Goal: Task Accomplishment & Management: Use online tool/utility

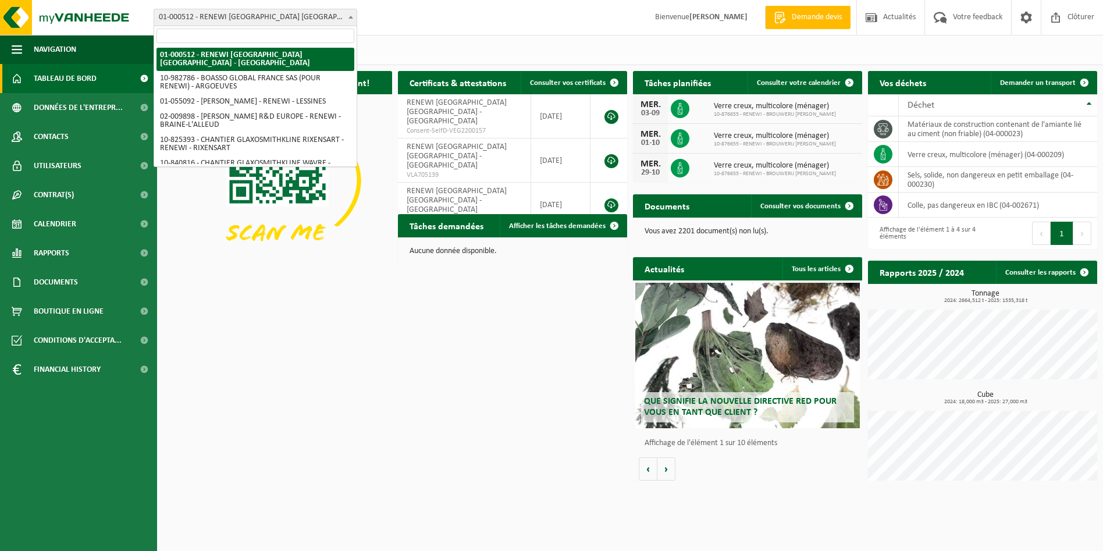
click at [274, 19] on span "01-000512 - RENEWI [GEOGRAPHIC_DATA] [GEOGRAPHIC_DATA] - [GEOGRAPHIC_DATA]" at bounding box center [255, 17] width 203 height 16
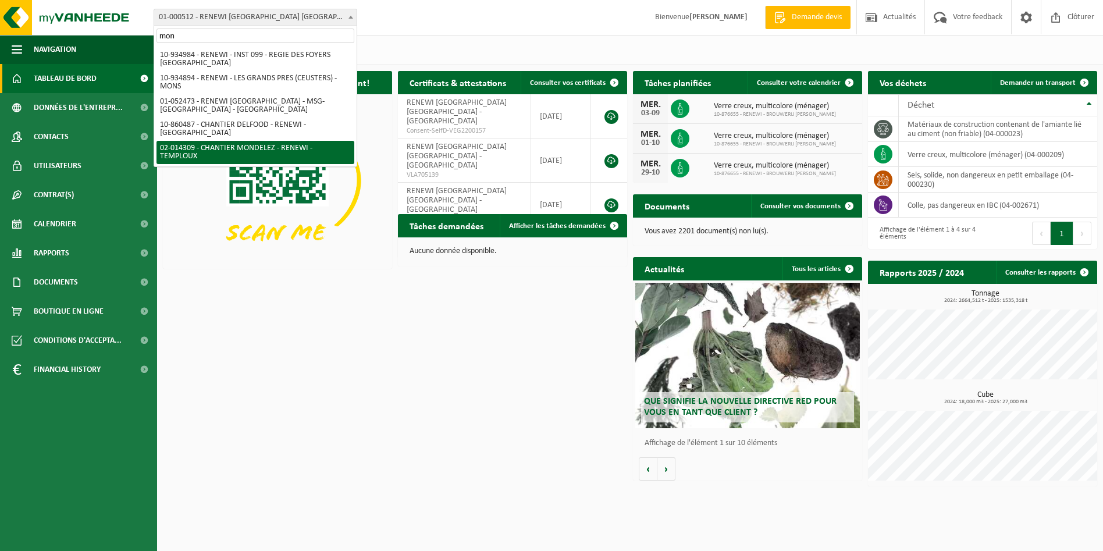
type input "mon"
select select "30300"
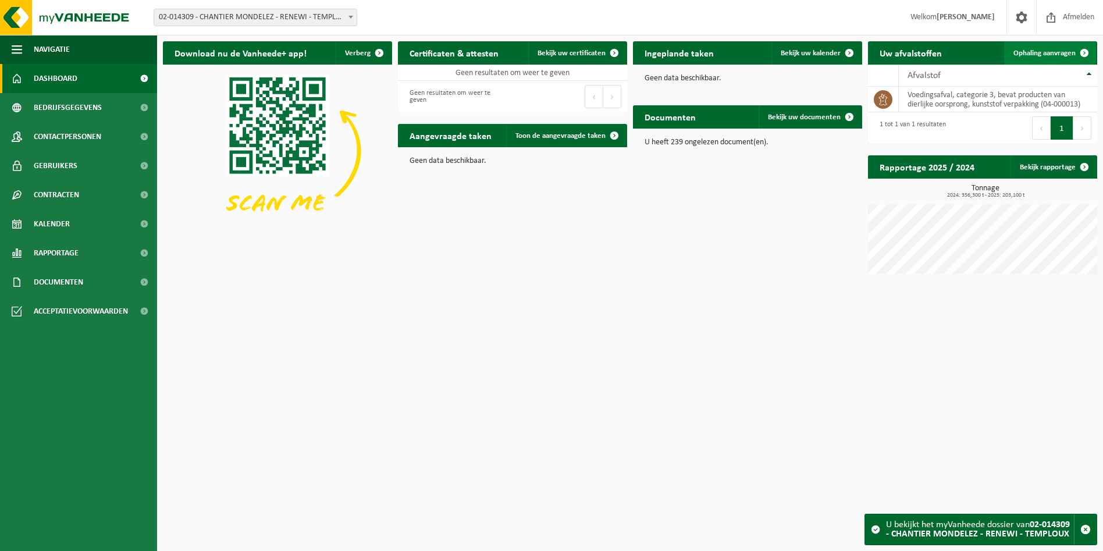
click at [1042, 54] on span "Ophaling aanvragen" at bounding box center [1045, 53] width 62 height 8
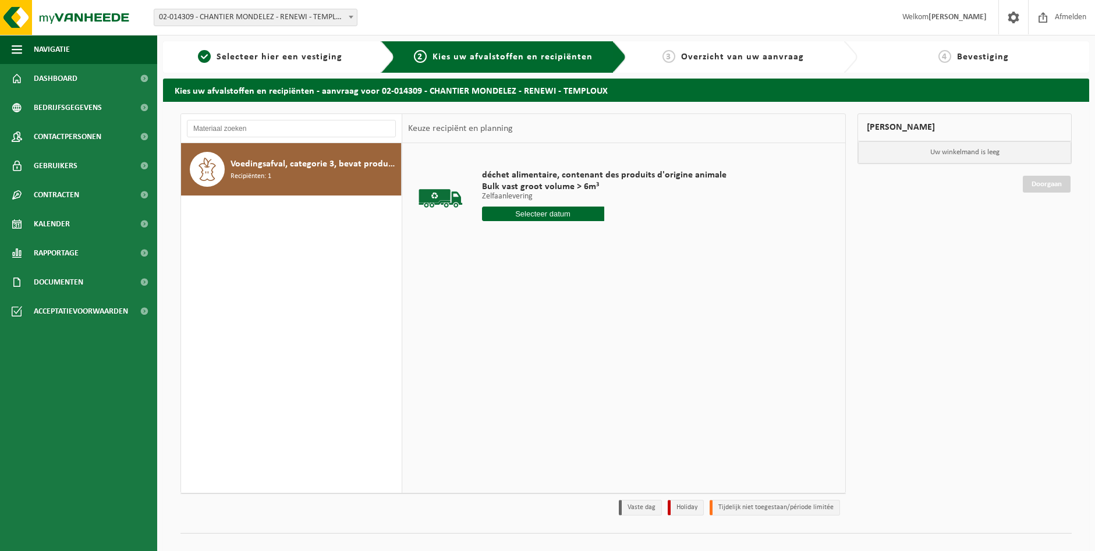
click at [553, 215] on input "text" at bounding box center [543, 214] width 122 height 15
click at [549, 359] on div "28" at bounding box center [554, 354] width 20 height 19
type input "Van 2025-08-28"
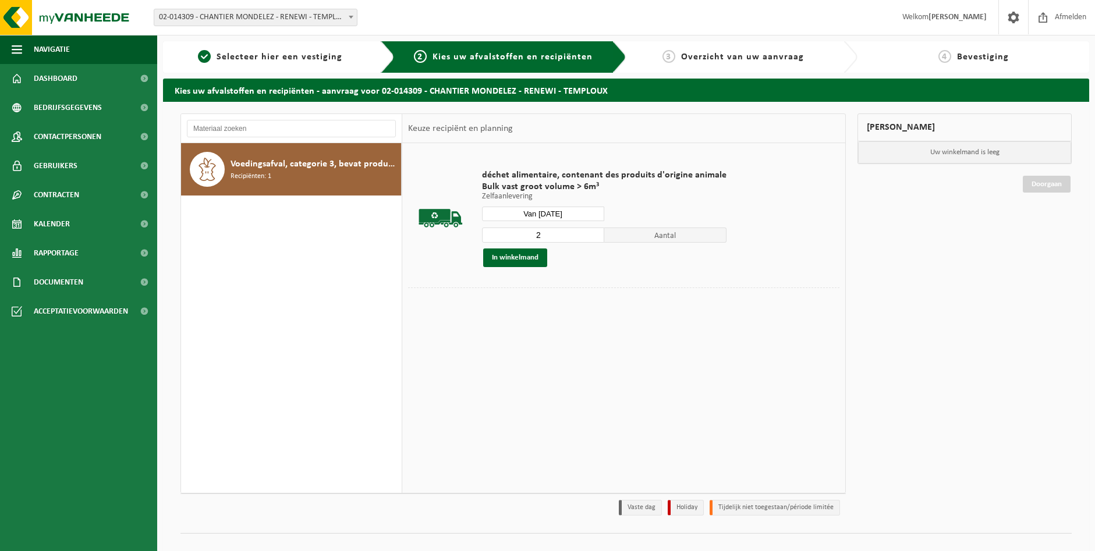
type input "2"
click at [592, 231] on input "2" at bounding box center [543, 235] width 122 height 15
click at [525, 258] on button "In winkelmand" at bounding box center [515, 258] width 64 height 19
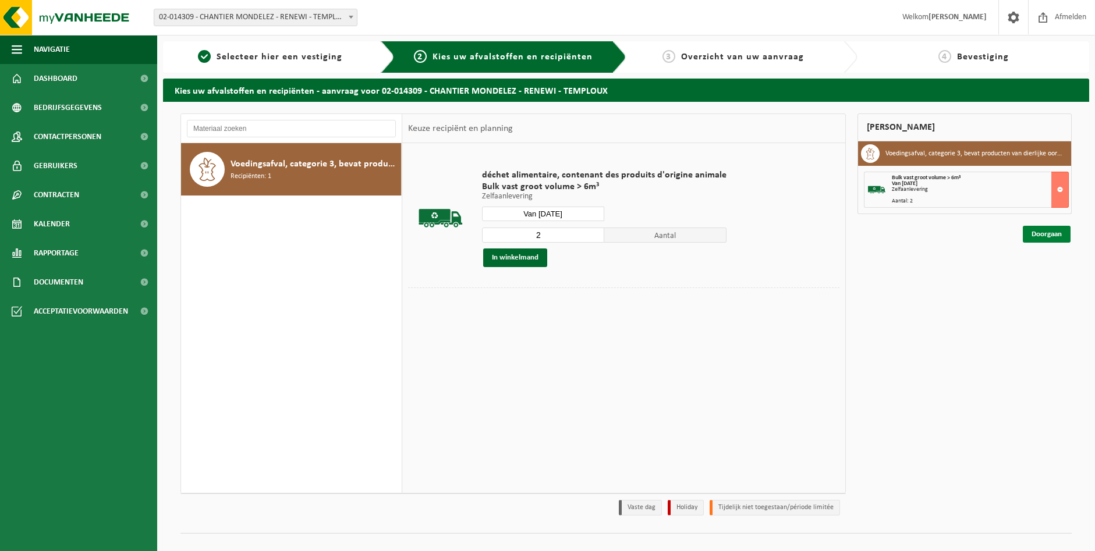
click at [1035, 240] on link "Doorgaan" at bounding box center [1047, 234] width 48 height 17
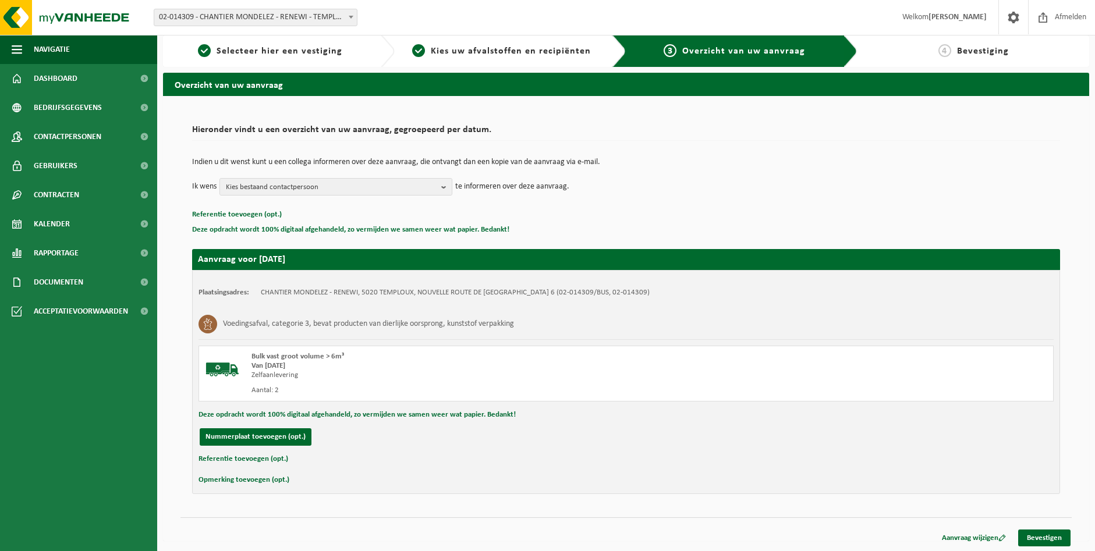
scroll to position [8, 0]
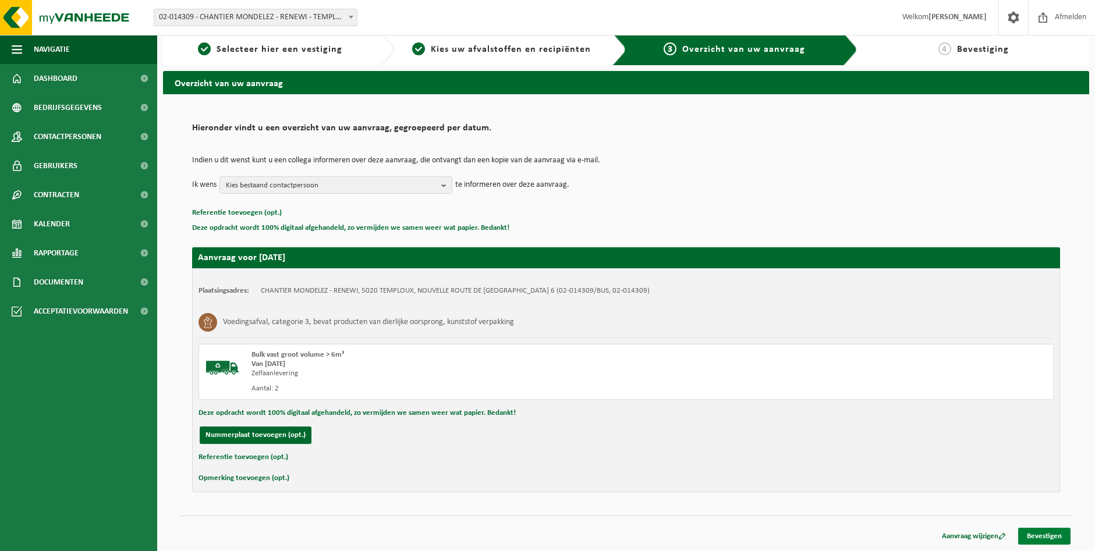
click at [1051, 541] on link "Bevestigen" at bounding box center [1044, 536] width 52 height 17
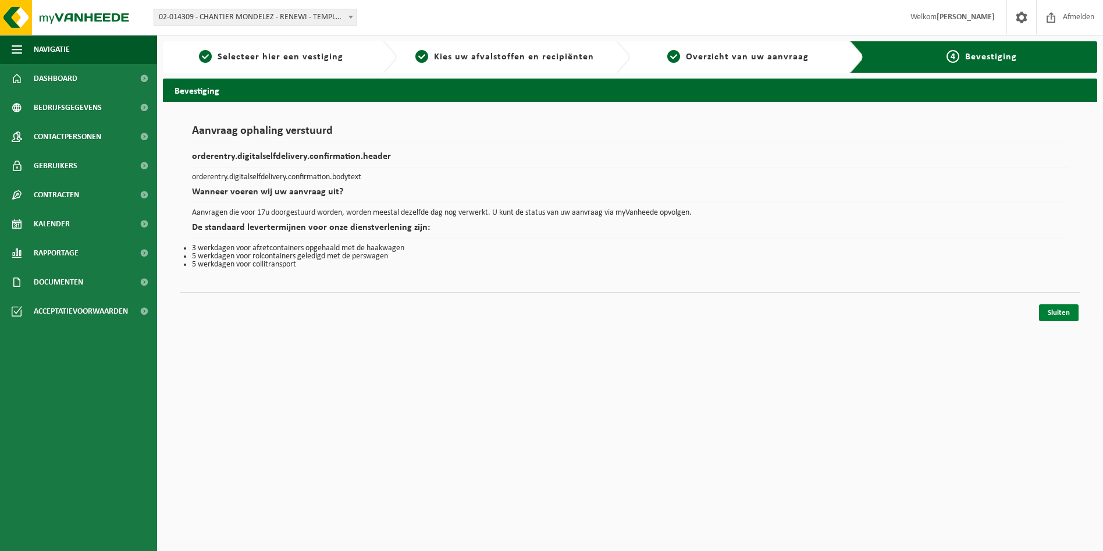
click at [1063, 307] on link "Sluiten" at bounding box center [1059, 312] width 40 height 17
